Goal: Task Accomplishment & Management: Complete application form

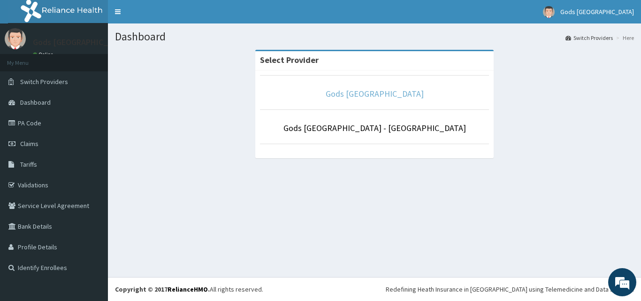
click at [377, 95] on link "Gods [GEOGRAPHIC_DATA]" at bounding box center [375, 93] width 98 height 11
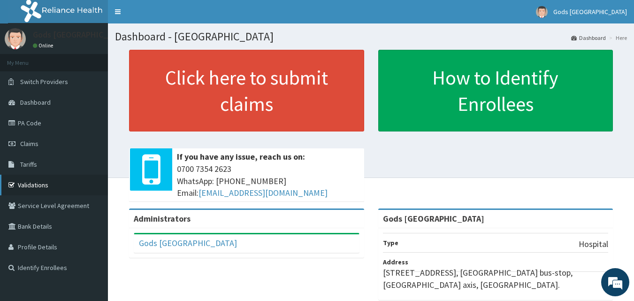
click at [35, 186] on link "Validations" at bounding box center [54, 185] width 108 height 21
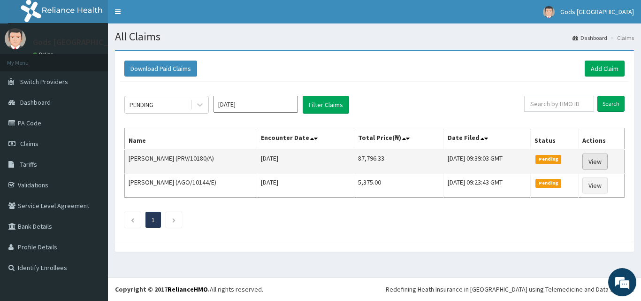
click at [607, 162] on link "View" at bounding box center [594, 161] width 25 height 16
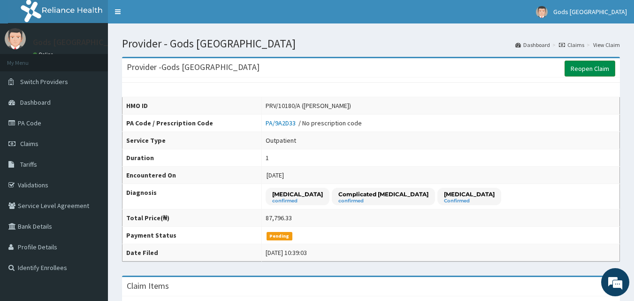
click at [596, 69] on link "Reopen Claim" at bounding box center [590, 69] width 51 height 16
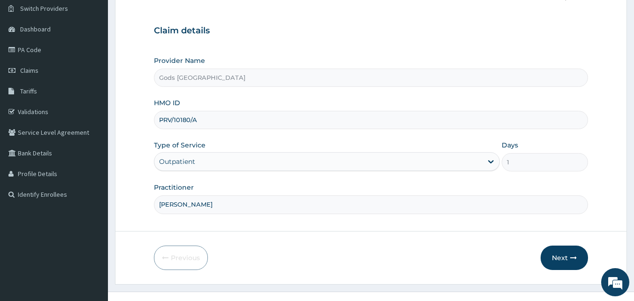
scroll to position [88, 0]
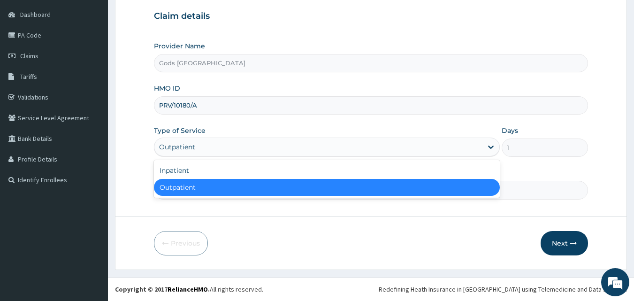
click at [382, 149] on div "Outpatient" at bounding box center [318, 146] width 328 height 15
click at [402, 148] on div "Outpatient" at bounding box center [318, 146] width 328 height 15
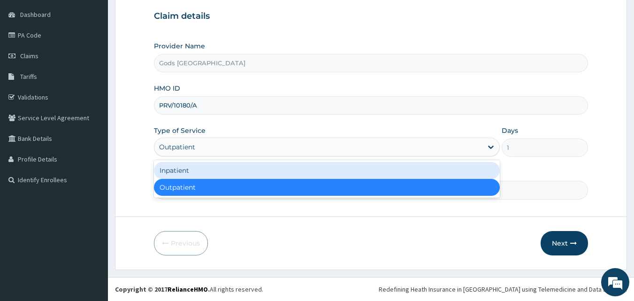
click at [309, 173] on div "Inpatient" at bounding box center [327, 170] width 346 height 17
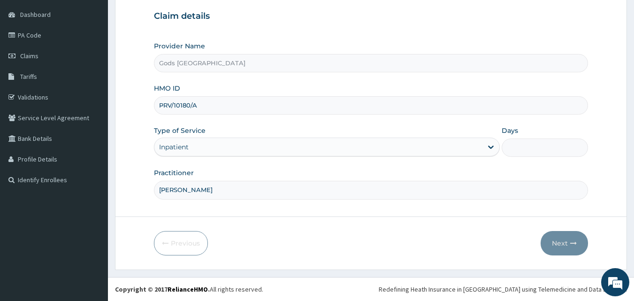
click at [539, 147] on input "Days" at bounding box center [545, 147] width 86 height 18
type input "2"
click at [561, 240] on button "Next" at bounding box center [564, 243] width 47 height 24
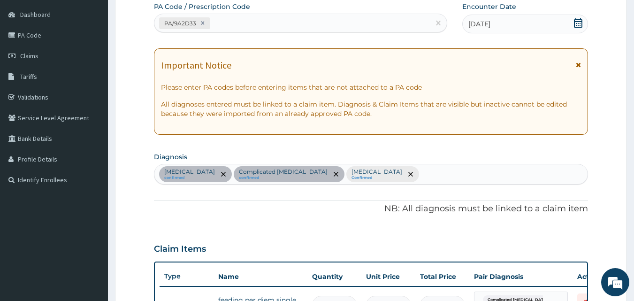
scroll to position [0, 0]
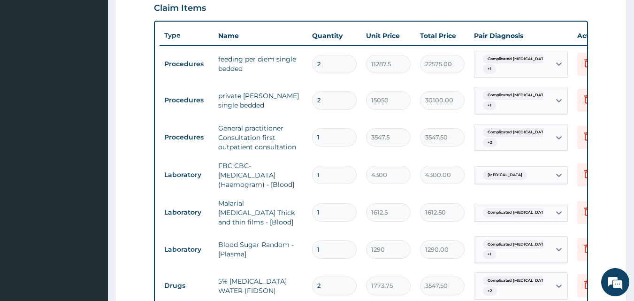
click at [420, 68] on div "22575.00" at bounding box center [442, 64] width 45 height 18
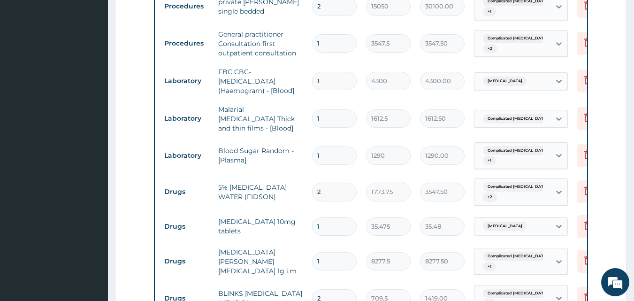
scroll to position [469, 0]
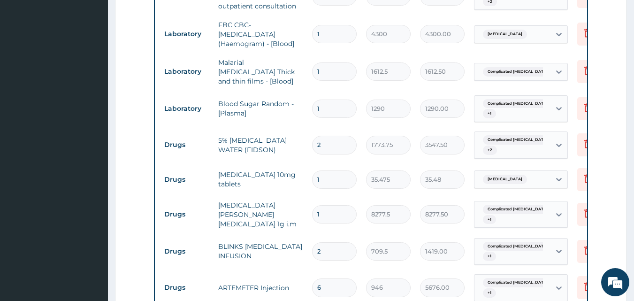
click at [343, 137] on input "2" at bounding box center [334, 145] width 45 height 18
type input "3"
type input "5321.25"
type input "4"
type input "7095.00"
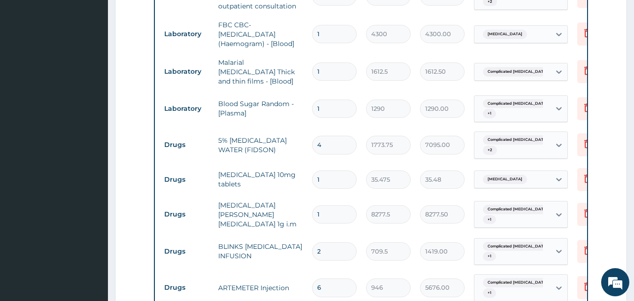
type input "3"
type input "5321.25"
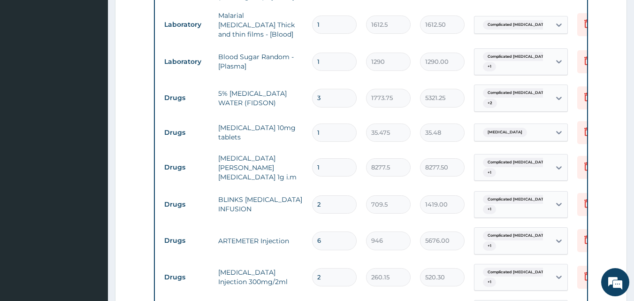
type input "3"
click at [336, 128] on input "1" at bounding box center [334, 132] width 45 height 18
type input "2"
type input "70.95"
type input "1"
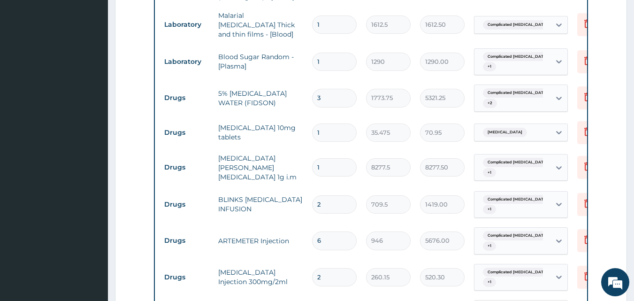
type input "35.48"
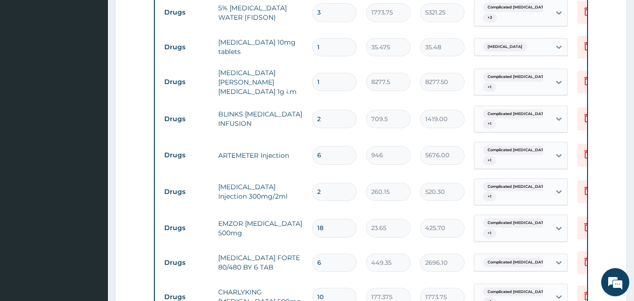
scroll to position [610, 0]
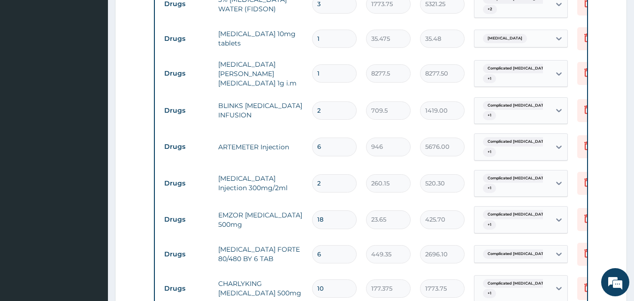
type input "1"
click at [332, 67] on input "1" at bounding box center [334, 73] width 45 height 18
type input "2"
type input "16555.00"
type input "3"
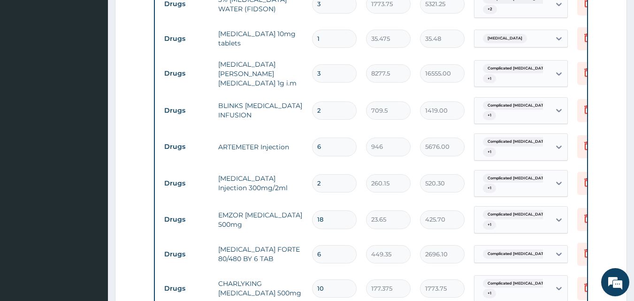
type input "24832.50"
type input "4"
type input "33110.00"
click at [325, 104] on input "2" at bounding box center [334, 110] width 45 height 18
type input "3"
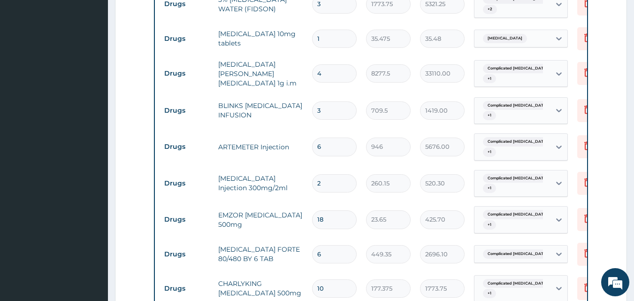
type input "2128.50"
type input "4"
type input "2838.00"
type input "5"
type input "3547.50"
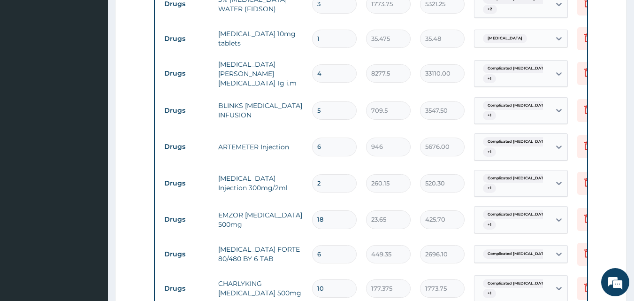
type input "6"
type input "4257.00"
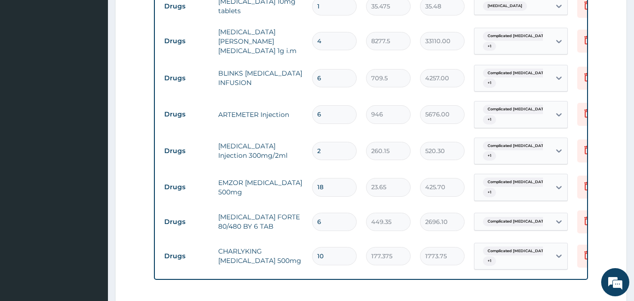
scroll to position [657, 0]
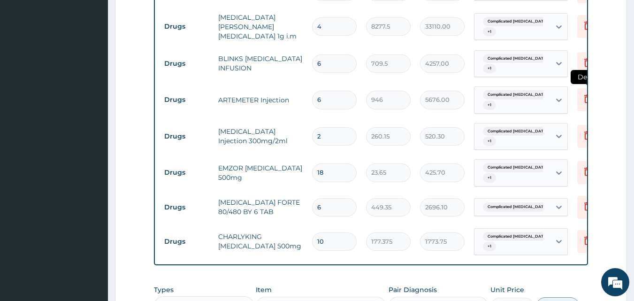
click at [585, 95] on icon at bounding box center [587, 99] width 7 height 8
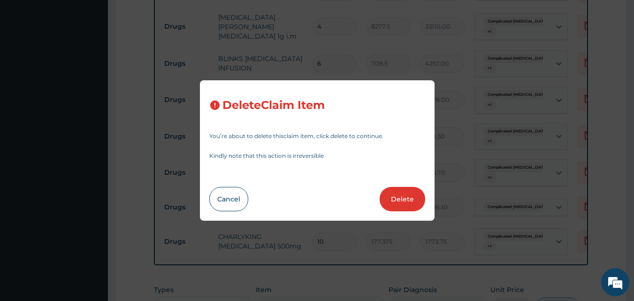
drag, startPoint x: 405, startPoint y: 196, endPoint x: 387, endPoint y: 174, distance: 29.0
click at [405, 196] on button "Delete" at bounding box center [403, 199] width 46 height 24
type input "2"
type input "260.15"
type input "520.30"
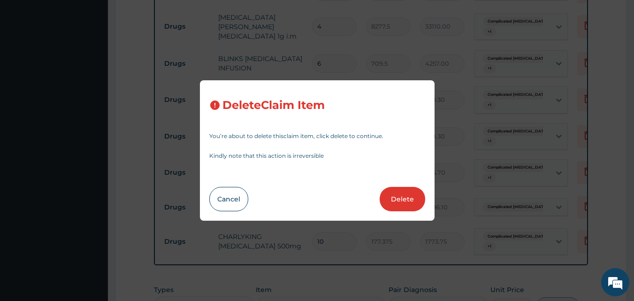
type input "18"
type input "23.65"
type input "425.70"
type input "6"
type input "449.35"
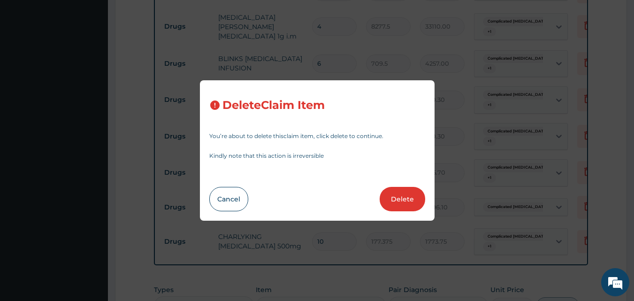
type input "2696.10"
type input "10"
type input "177.375"
type input "1773.75"
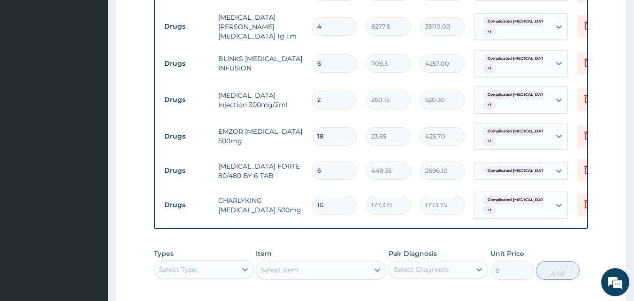
click at [218, 276] on div "Select Type" at bounding box center [204, 269] width 100 height 19
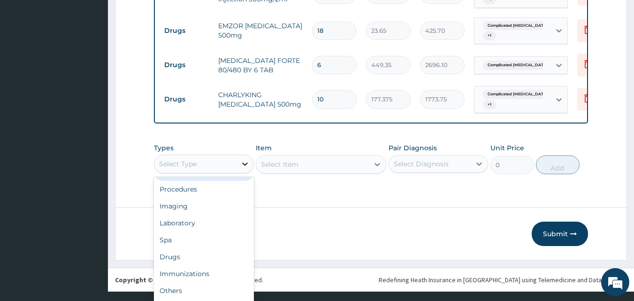
scroll to position [755, 0]
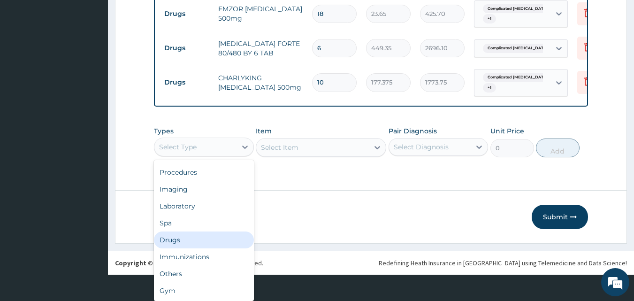
click at [195, 245] on div "Drugs" at bounding box center [204, 239] width 100 height 17
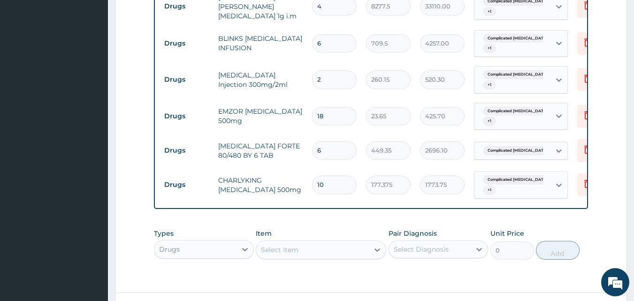
scroll to position [661, 0]
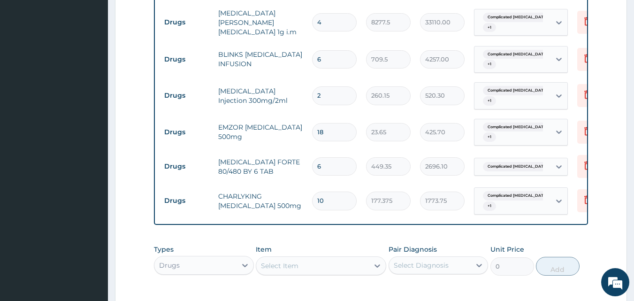
click at [341, 87] on input "2" at bounding box center [334, 95] width 45 height 18
type input "3"
type input "780.45"
type input "4"
type input "1040.60"
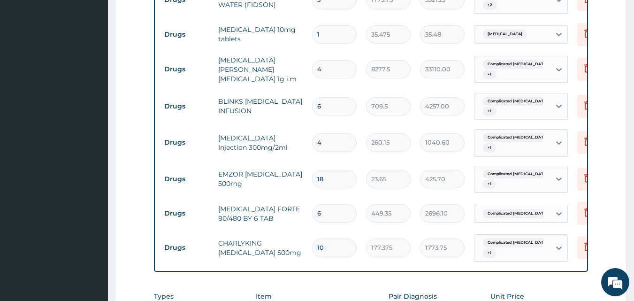
scroll to position [520, 0]
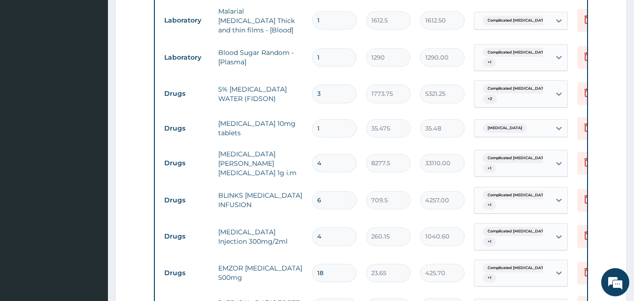
click at [333, 125] on input "1" at bounding box center [334, 128] width 45 height 18
type input "2"
type input "70.95"
type input "3"
type input "106.43"
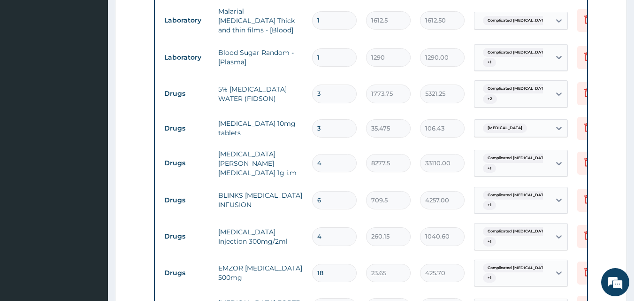
type input "4"
type input "141.90"
type input "5"
type input "177.38"
click at [340, 88] on input "3" at bounding box center [334, 93] width 45 height 18
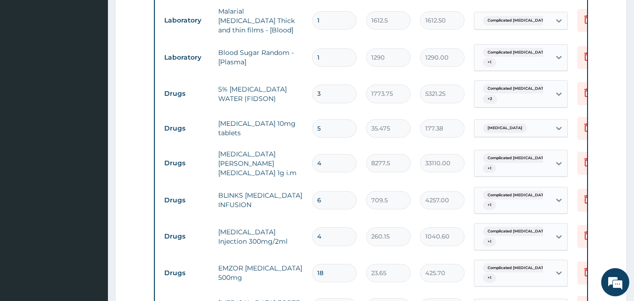
type input "4"
type input "7095.00"
type input "5"
type input "8868.75"
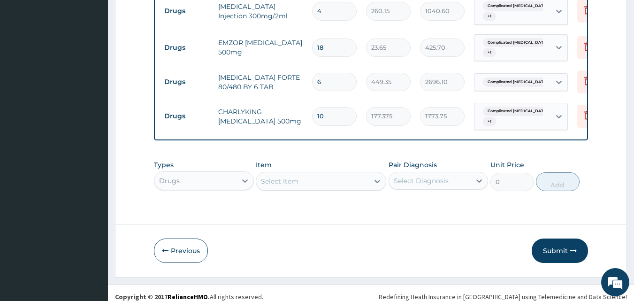
scroll to position [755, 0]
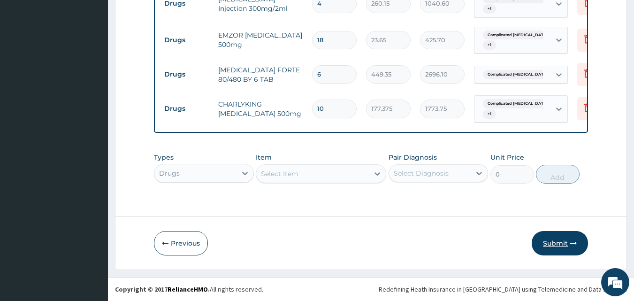
click at [567, 243] on button "Submit" at bounding box center [560, 243] width 56 height 24
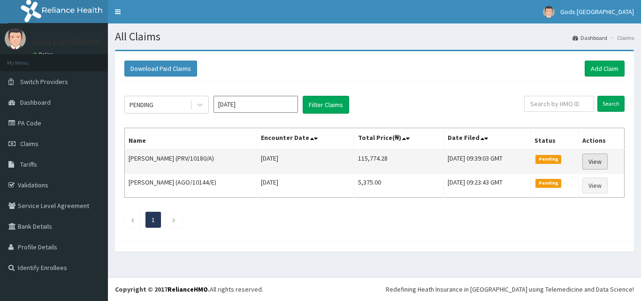
click at [601, 161] on link "View" at bounding box center [594, 161] width 25 height 16
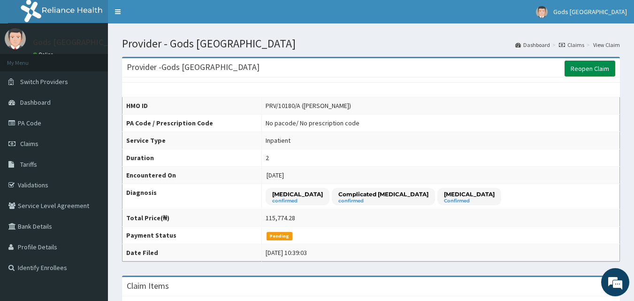
click at [593, 69] on link "Reopen Claim" at bounding box center [590, 69] width 51 height 16
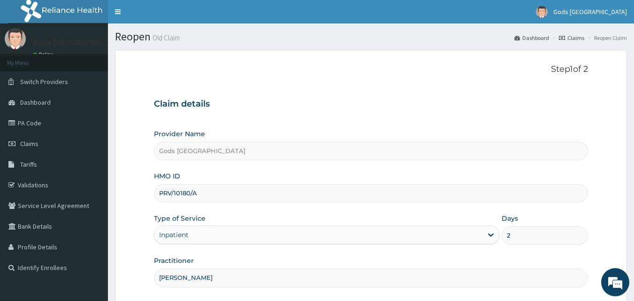
scroll to position [88, 0]
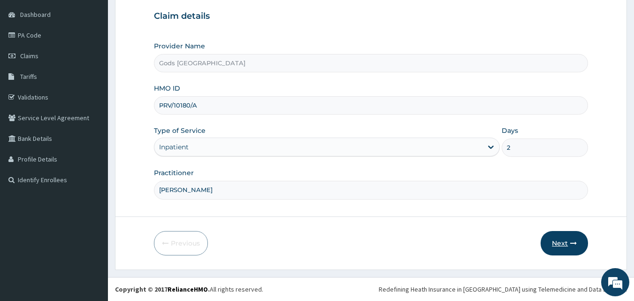
click at [559, 240] on button "Next" at bounding box center [564, 243] width 47 height 24
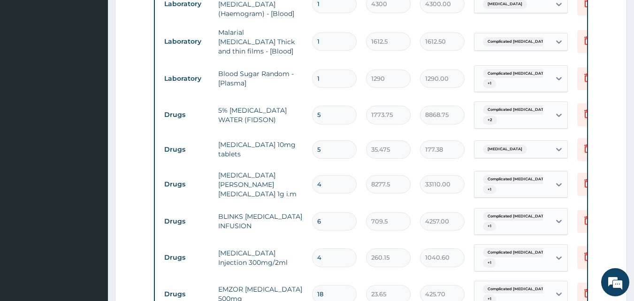
scroll to position [557, 0]
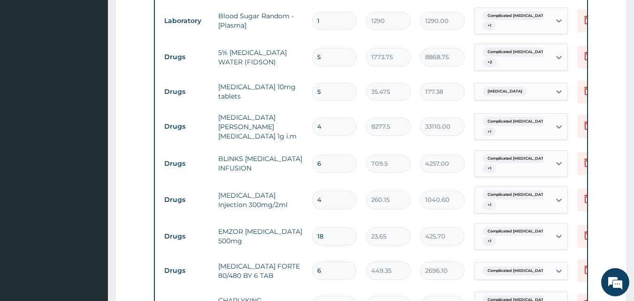
click at [342, 52] on input "5" at bounding box center [334, 57] width 45 height 18
type input "4"
type input "7095.00"
click at [344, 108] on tr "Drugs ROCEPHIN CEFTRIAXONE 1g i.m 4 8277.5 33110.00 Complicated malaria + 1 Del…" at bounding box center [390, 127] width 460 height 38
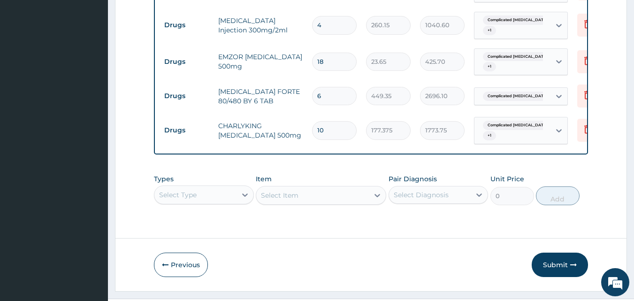
scroll to position [745, 0]
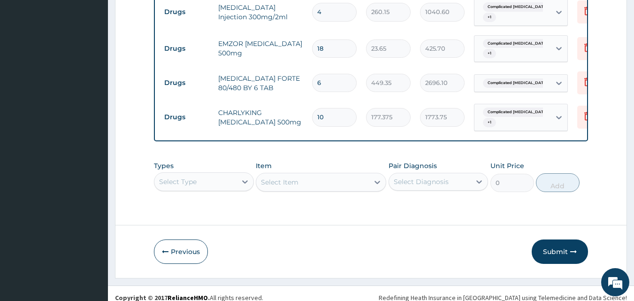
click at [199, 190] on div "Select Type" at bounding box center [204, 181] width 100 height 19
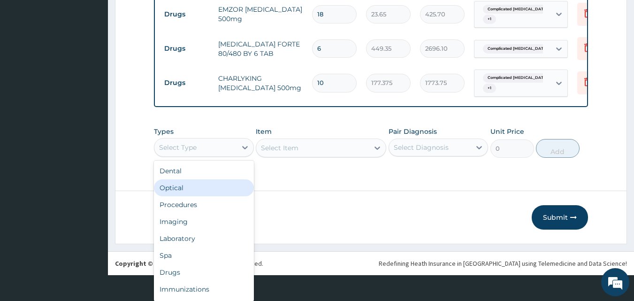
scroll to position [755, 0]
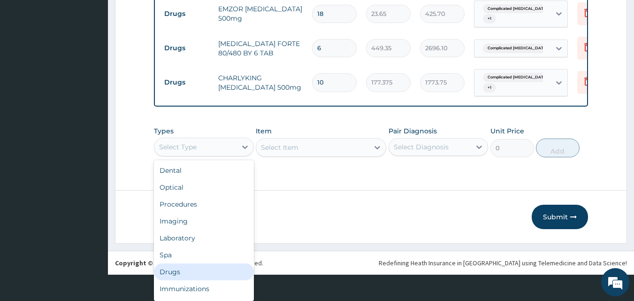
click at [196, 273] on div "Drugs" at bounding box center [204, 271] width 100 height 17
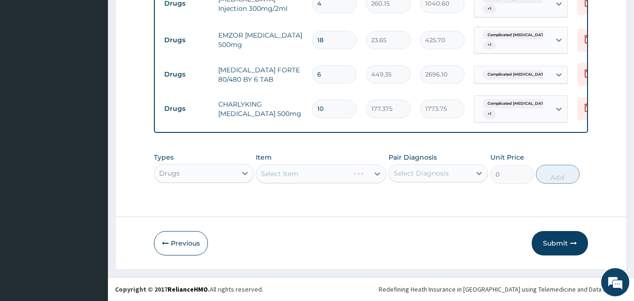
scroll to position [0, 0]
click at [301, 168] on div "Select Item" at bounding box center [321, 173] width 130 height 19
click at [430, 173] on div "Select Diagnosis" at bounding box center [421, 172] width 55 height 9
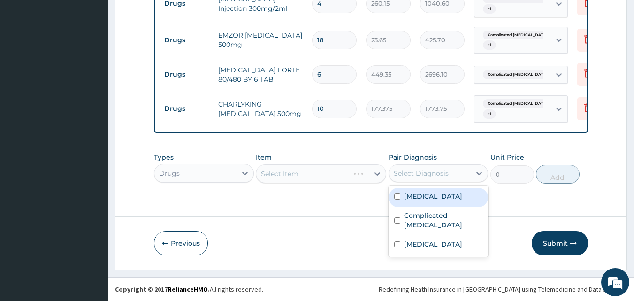
click at [428, 193] on div "Sepsis" at bounding box center [439, 197] width 100 height 19
checkbox input "true"
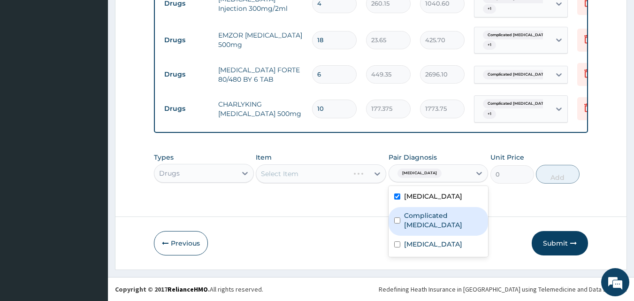
click at [433, 214] on label "Complicated malaria" at bounding box center [443, 220] width 79 height 19
checkbox input "true"
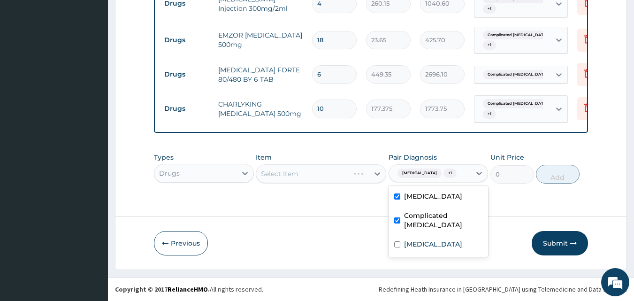
click at [426, 194] on div "Sepsis" at bounding box center [439, 197] width 100 height 19
checkbox input "false"
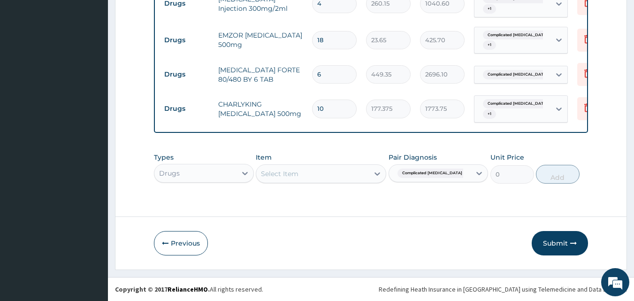
click at [335, 172] on div "Select Item" at bounding box center [312, 173] width 113 height 15
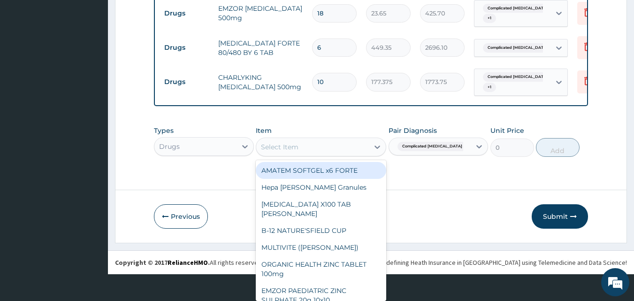
scroll to position [27, 0]
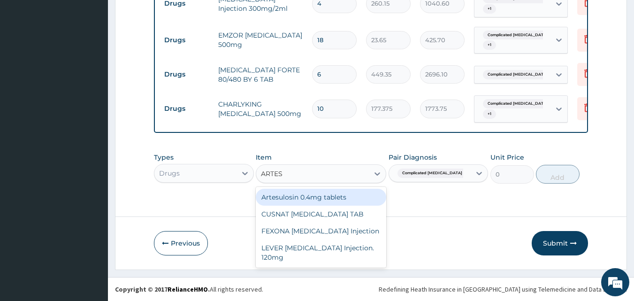
type input "ARTESU"
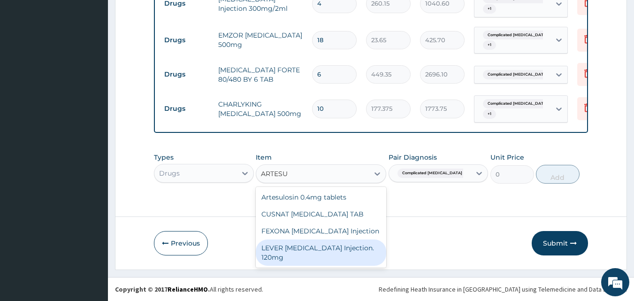
click at [361, 250] on div "LEVER ARTESUNATE Injection. 120mg" at bounding box center [321, 252] width 130 height 26
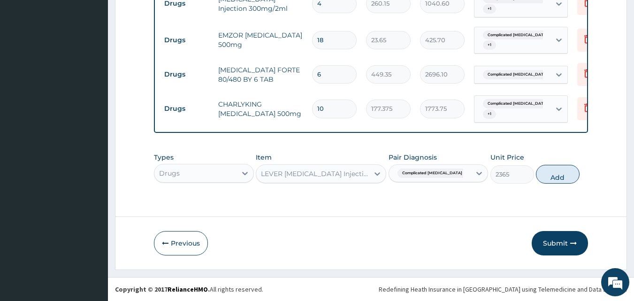
click at [554, 176] on button "Add" at bounding box center [558, 174] width 44 height 19
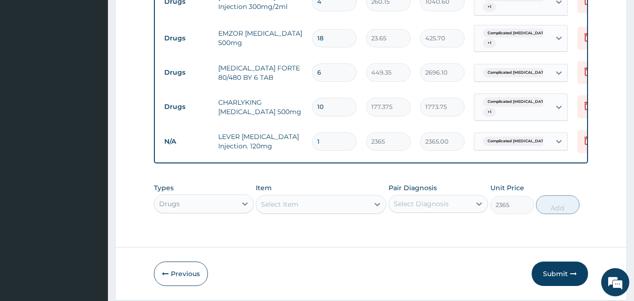
type input "0"
type input "2"
type input "4730.00"
type input "3"
type input "7095.00"
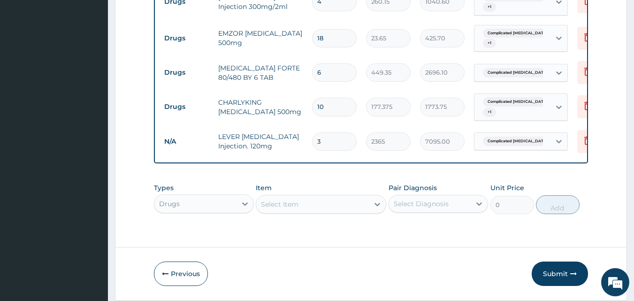
click at [420, 152] on tr "N/A LEVER ARTESUNATE Injection. 120mg 3 2365 7095.00 Complicated malaria Delete" at bounding box center [390, 141] width 460 height 32
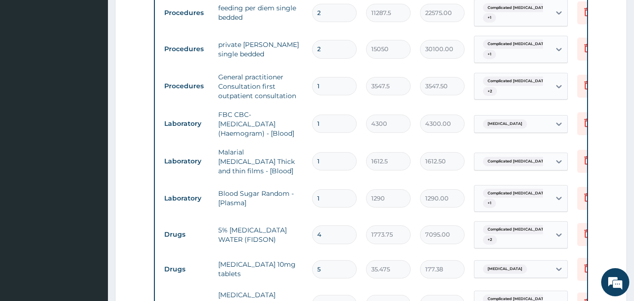
scroll to position [333, 0]
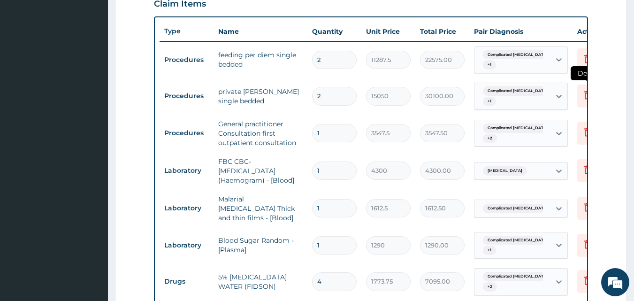
click at [586, 93] on icon at bounding box center [587, 95] width 7 height 8
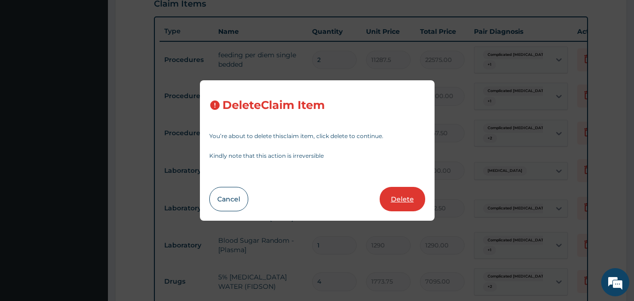
click at [404, 199] on button "Delete" at bounding box center [403, 199] width 46 height 24
type input "1"
type input "3547.5"
type input "3547.50"
type input "4300"
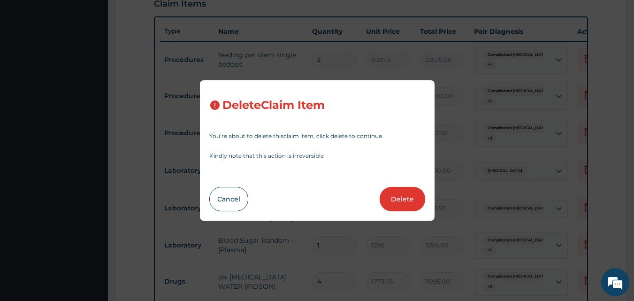
type input "4300.00"
type input "1612.5"
type input "1612.50"
type input "1290"
type input "1290.00"
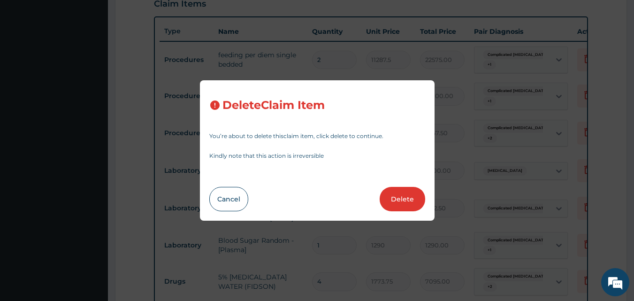
type input "4"
type input "1773.75"
type input "7095.00"
type input "5"
type input "35.475"
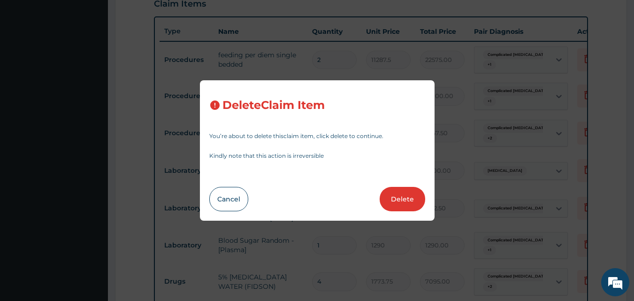
type input "177.38"
type input "4"
type input "8277.5"
type input "33110.00"
type input "6"
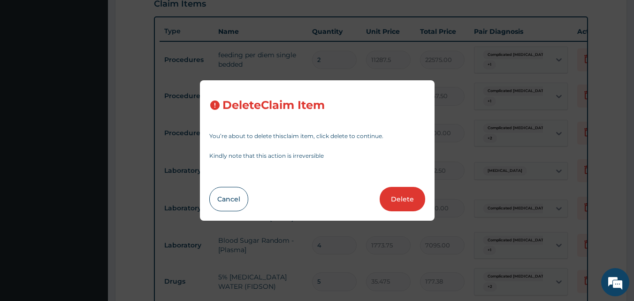
type input "709.5"
type input "4257.00"
type input "4"
type input "260.15"
type input "1040.60"
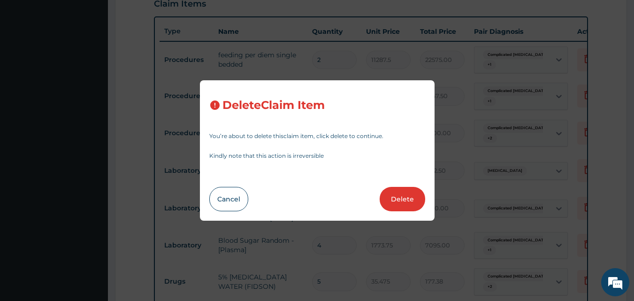
type input "18"
type input "23.65"
type input "425.70"
type input "6"
type input "449.35"
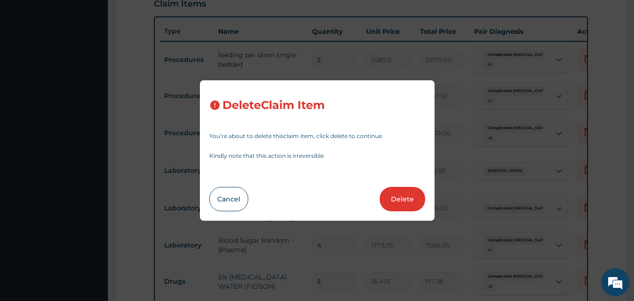
type input "2696.10"
type input "10"
type input "177.375"
type input "1773.75"
type input "3"
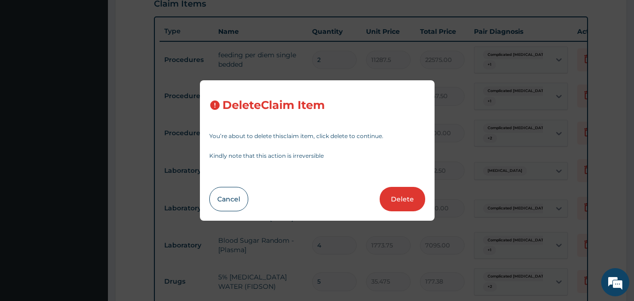
type input "2365"
type input "7095.00"
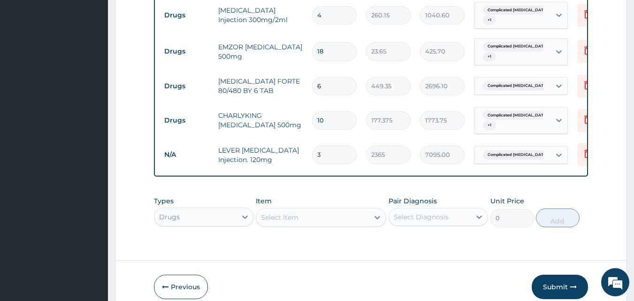
scroll to position [751, 0]
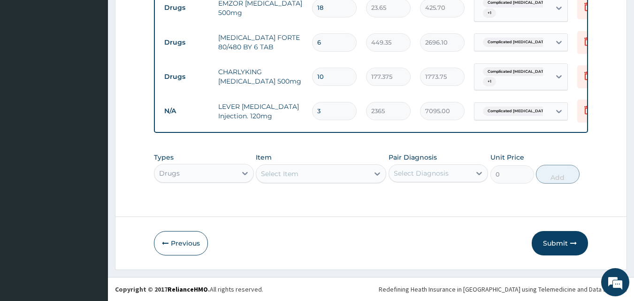
click at [226, 173] on div "Drugs" at bounding box center [195, 173] width 82 height 15
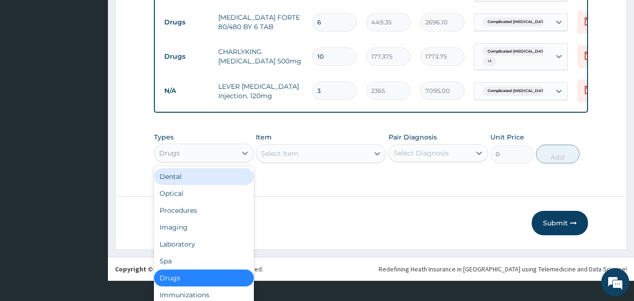
scroll to position [26, 0]
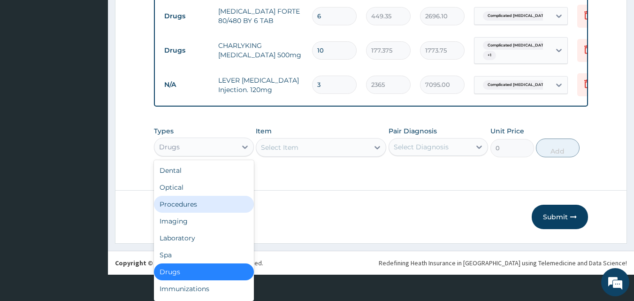
click at [209, 206] on div "Procedures" at bounding box center [204, 204] width 100 height 17
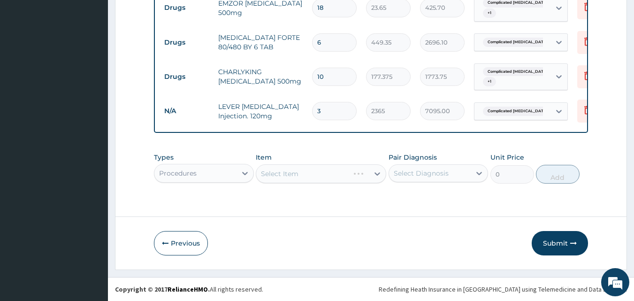
scroll to position [0, 0]
click at [412, 168] on div "Select Diagnosis" at bounding box center [430, 173] width 82 height 15
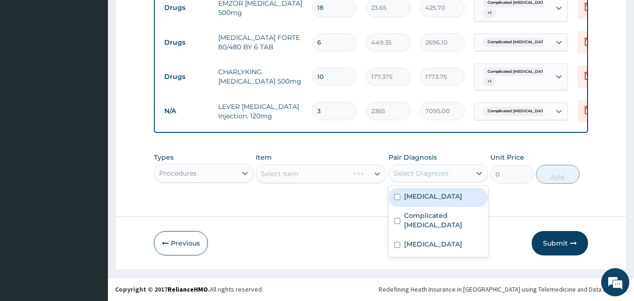
click at [428, 196] on div "Sepsis" at bounding box center [439, 197] width 100 height 19
checkbox input "true"
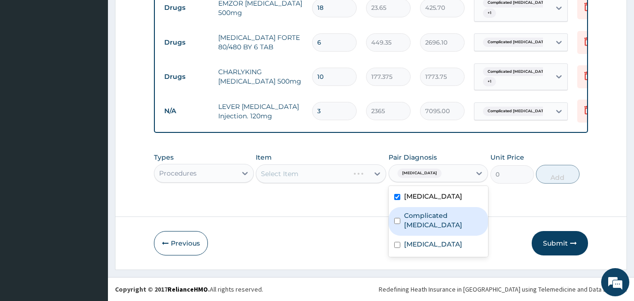
click at [431, 214] on label "Complicated malaria" at bounding box center [443, 220] width 79 height 19
checkbox input "true"
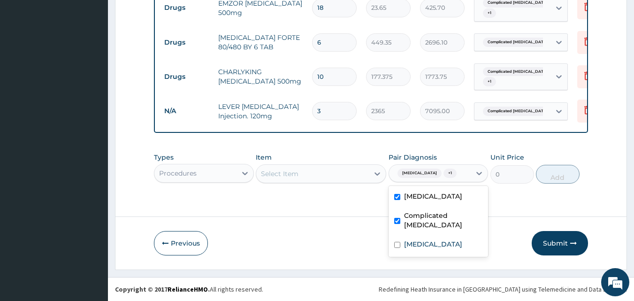
click at [303, 171] on div "Select Item" at bounding box center [312, 173] width 113 height 15
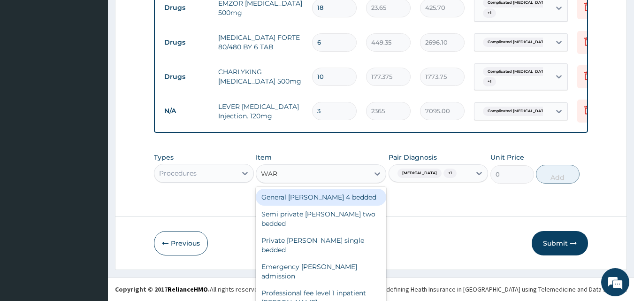
type input "WARD"
click at [326, 198] on div "General ward 4 bedded" at bounding box center [321, 197] width 130 height 17
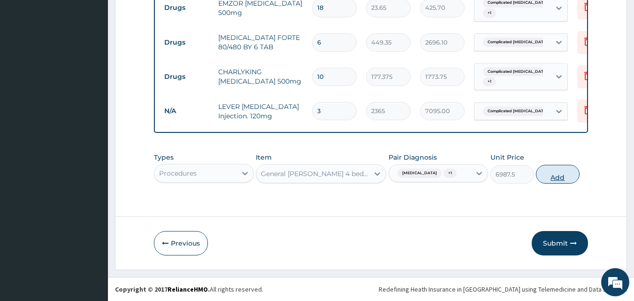
click at [552, 175] on button "Add" at bounding box center [558, 174] width 44 height 19
type input "0"
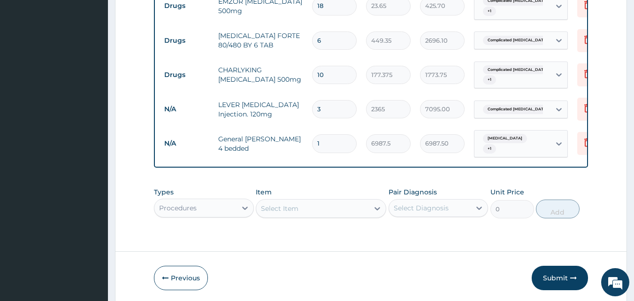
type input "2"
type input "13975.00"
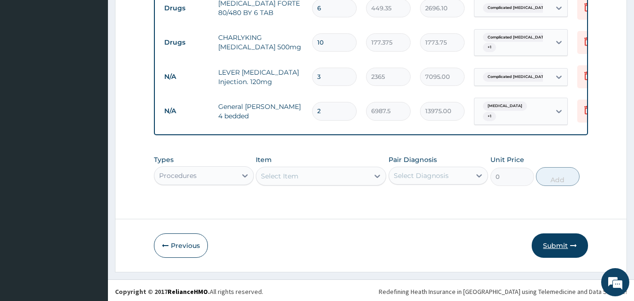
click at [562, 243] on button "Submit" at bounding box center [560, 245] width 56 height 24
